Goal: Check status

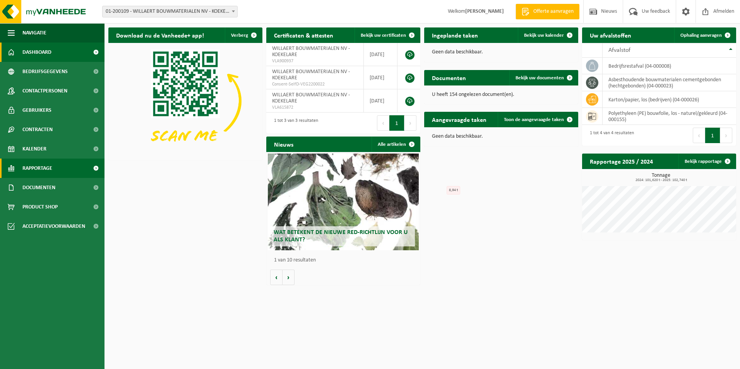
click at [91, 167] on span at bounding box center [95, 168] width 17 height 19
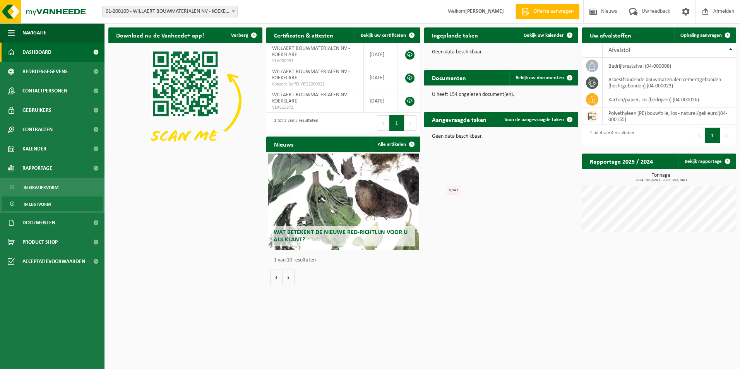
click at [43, 203] on span "In lijstvorm" at bounding box center [37, 204] width 27 height 15
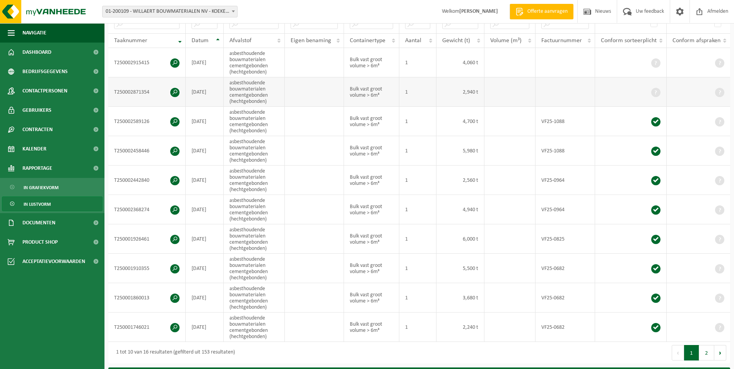
scroll to position [194, 0]
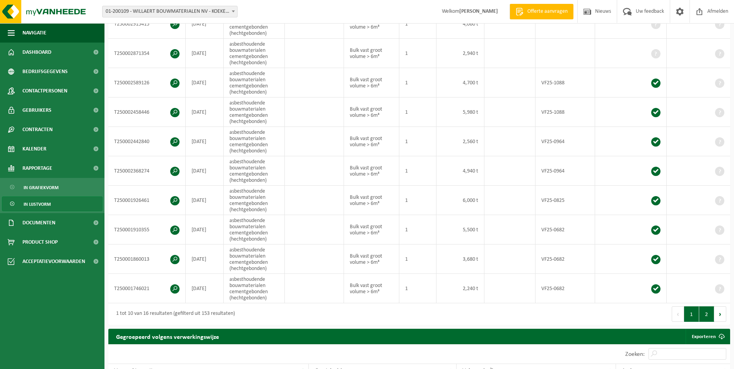
click at [709, 311] on button "2" at bounding box center [706, 314] width 15 height 15
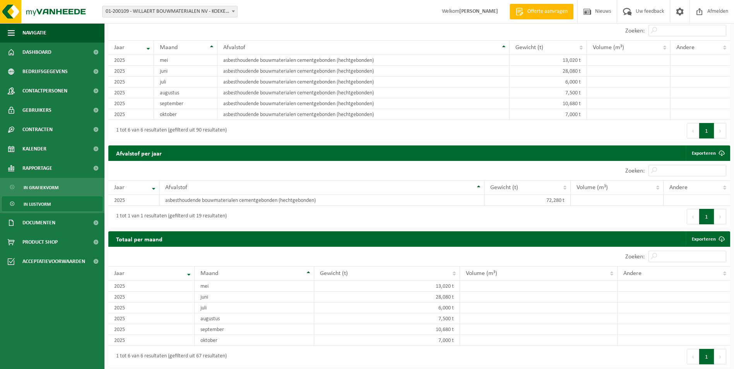
scroll to position [486, 0]
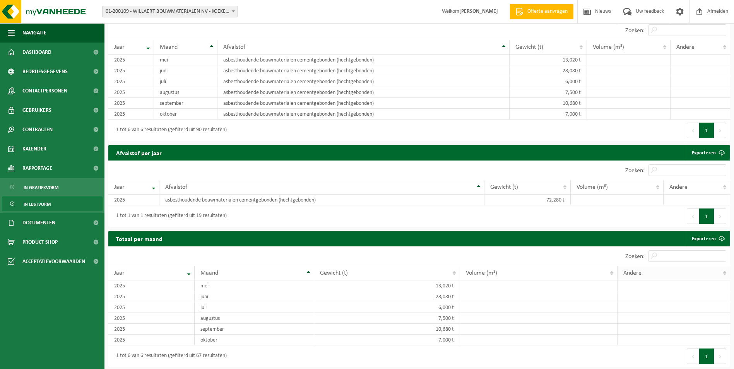
click at [725, 270] on th "Andere" at bounding box center [674, 273] width 113 height 15
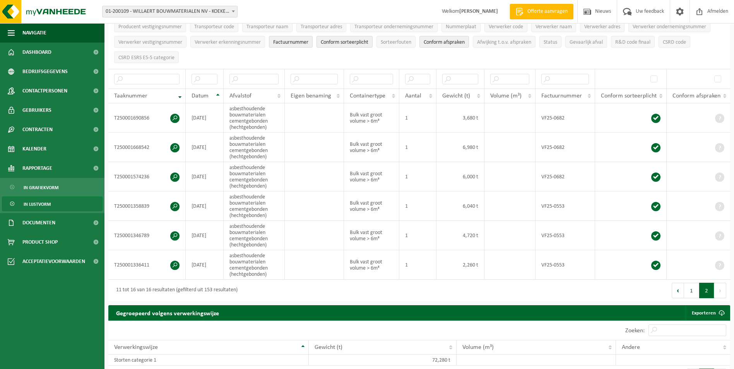
scroll to position [99, 0]
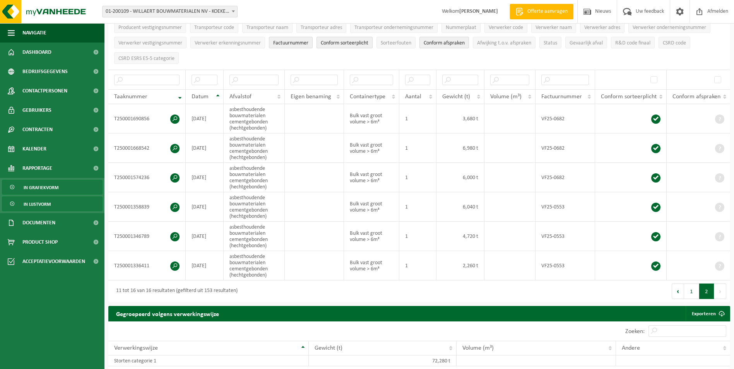
click at [33, 190] on span "In grafiekvorm" at bounding box center [41, 187] width 35 height 15
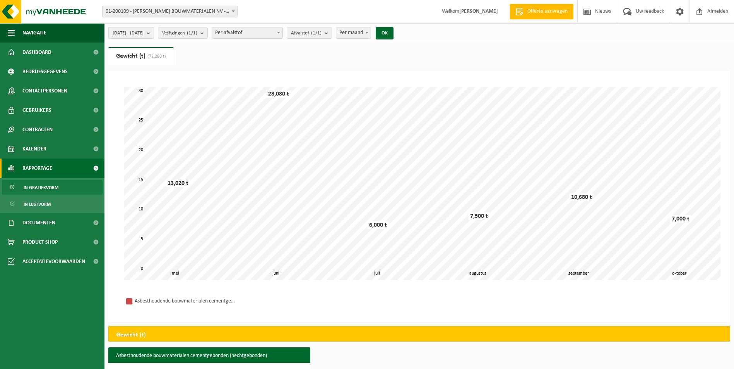
click at [154, 32] on b "submit" at bounding box center [150, 32] width 7 height 11
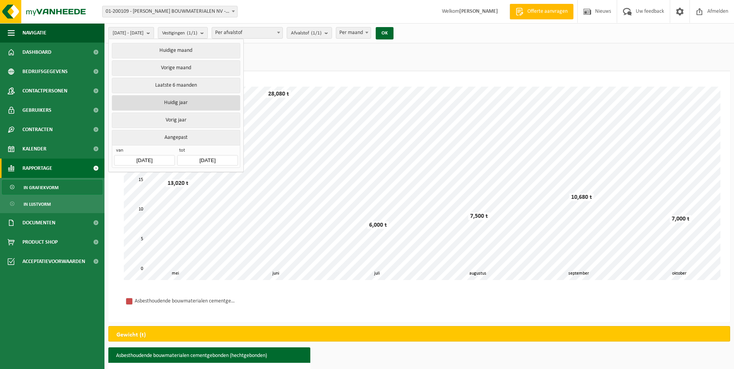
click at [177, 100] on button "Huidig jaar" at bounding box center [176, 102] width 128 height 15
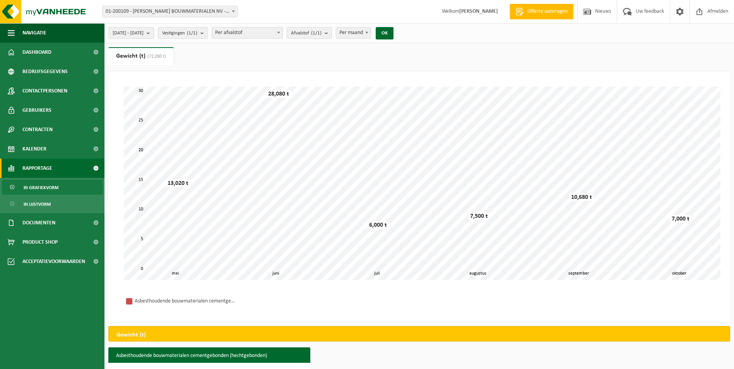
click at [283, 33] on span at bounding box center [279, 32] width 8 height 10
click at [394, 32] on button "OK" at bounding box center [385, 33] width 18 height 12
